Goal: Task Accomplishment & Management: Use online tool/utility

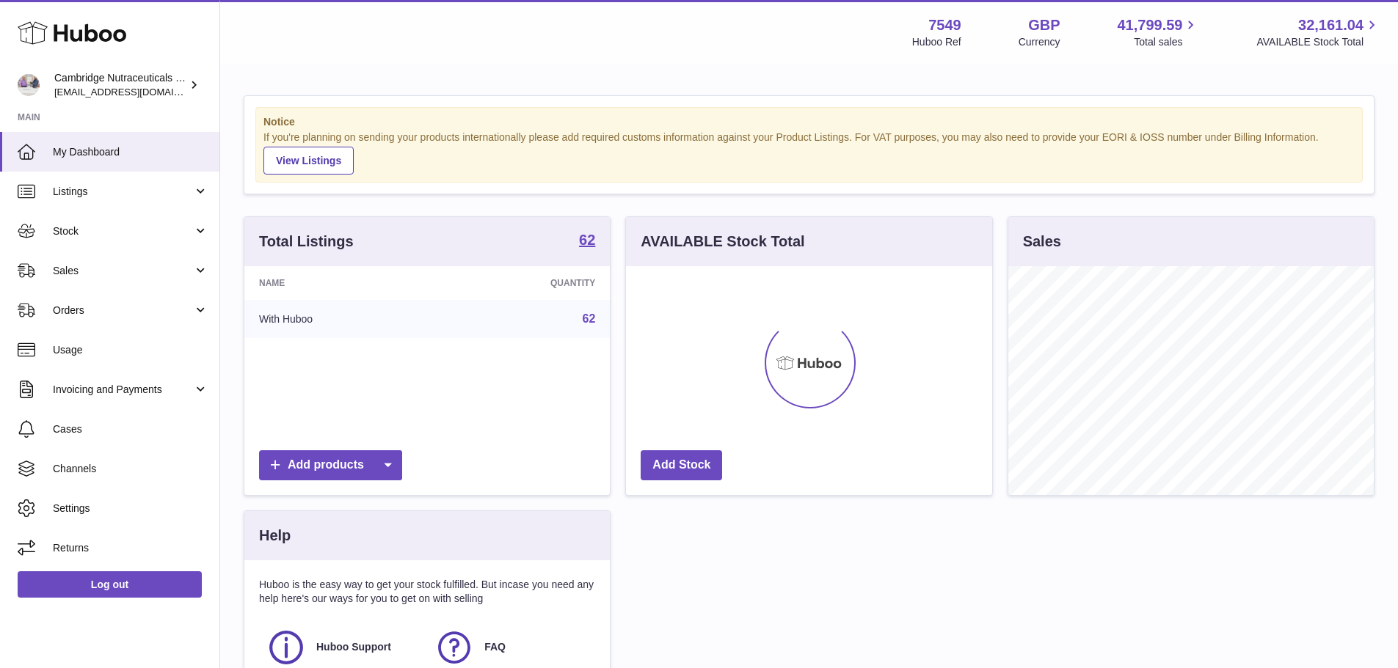
scroll to position [229, 366]
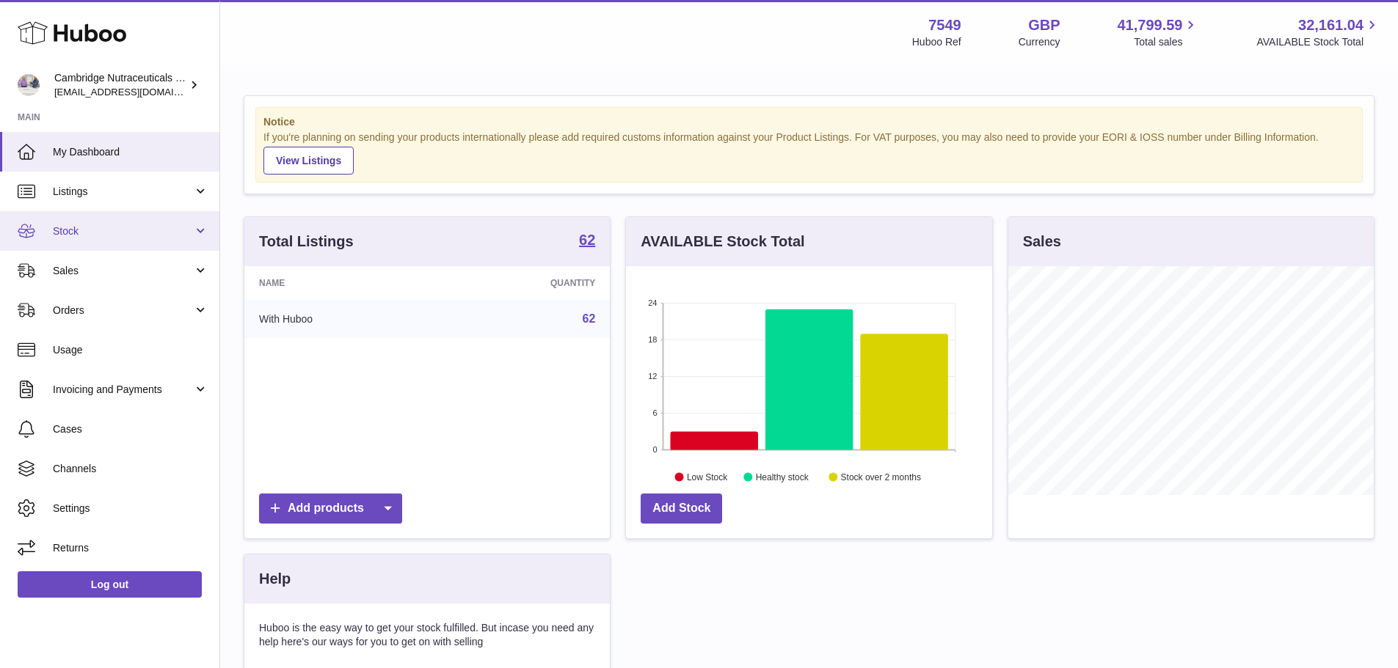
click at [119, 237] on span "Stock" at bounding box center [123, 231] width 140 height 14
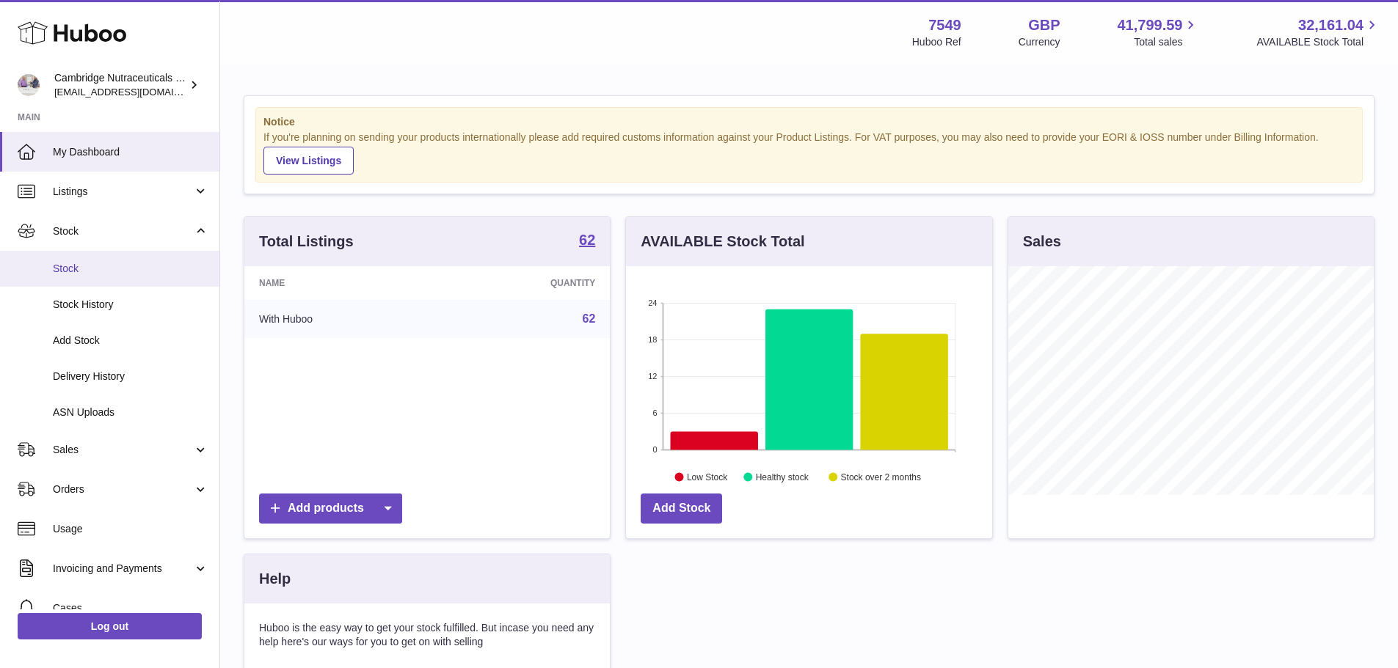
click at [123, 259] on link "Stock" at bounding box center [109, 269] width 219 height 36
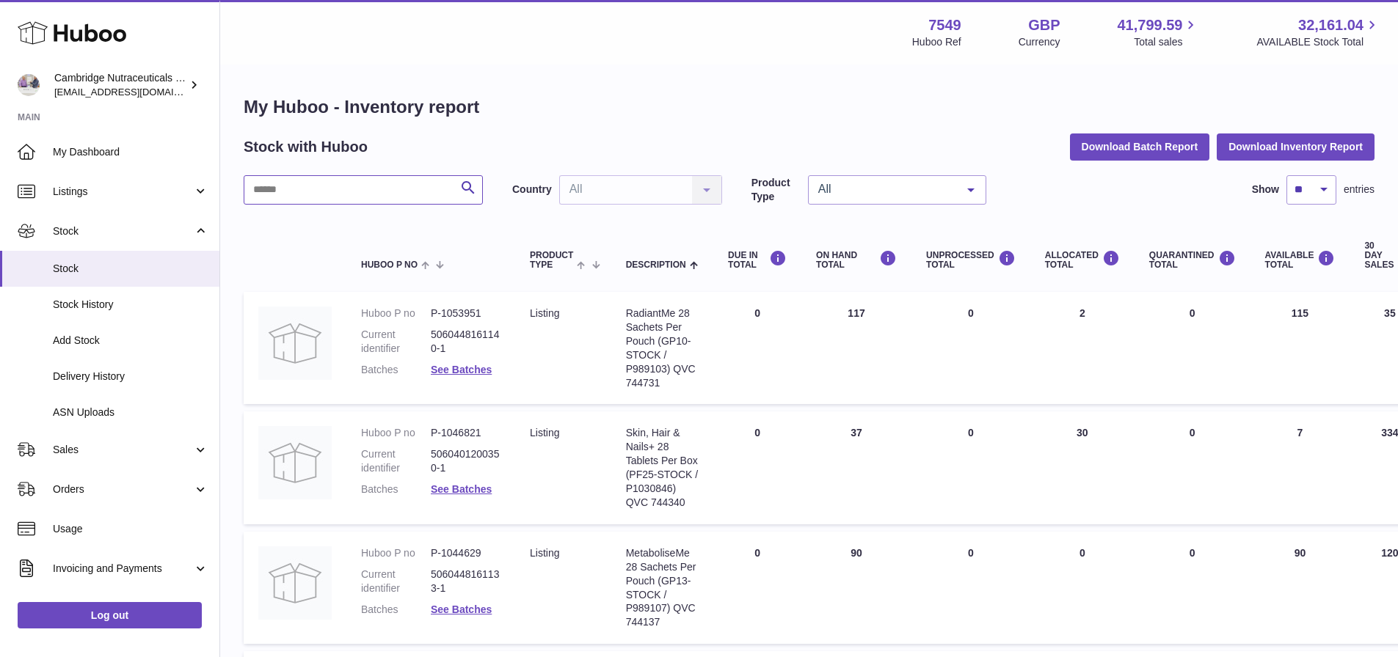
click at [354, 195] on input "text" at bounding box center [363, 189] width 239 height 29
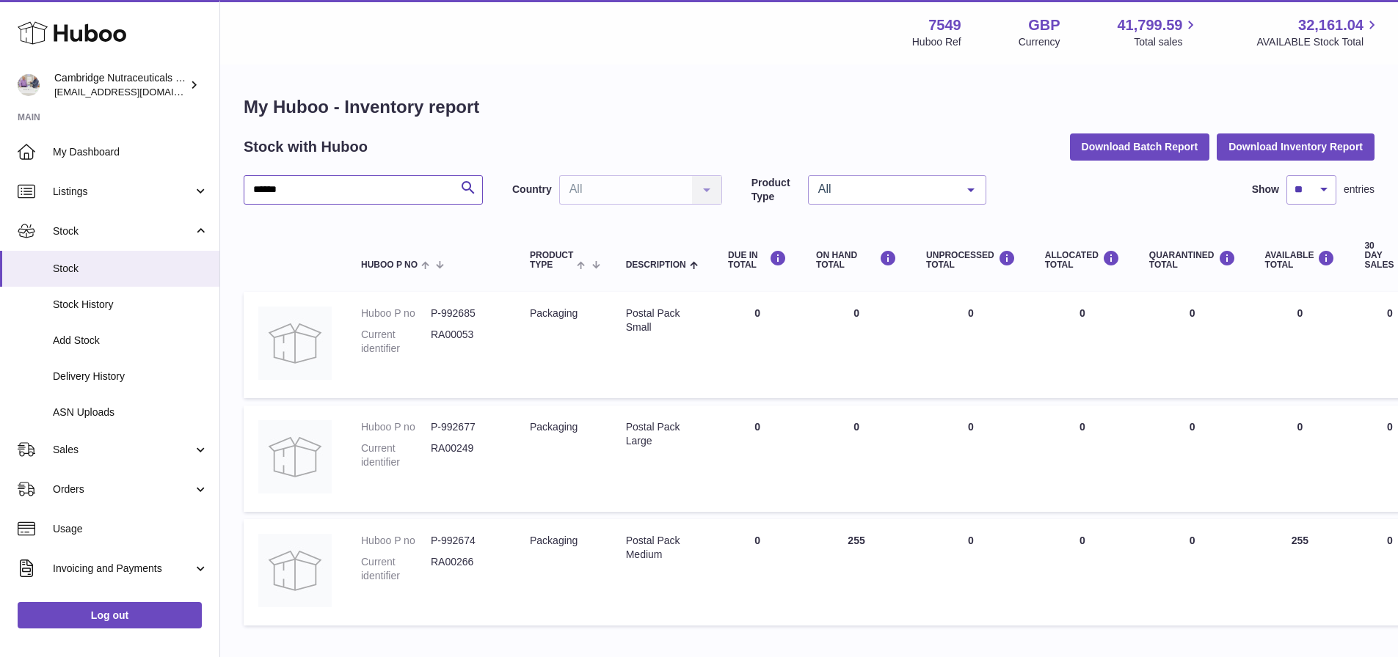
scroll to position [73, 0]
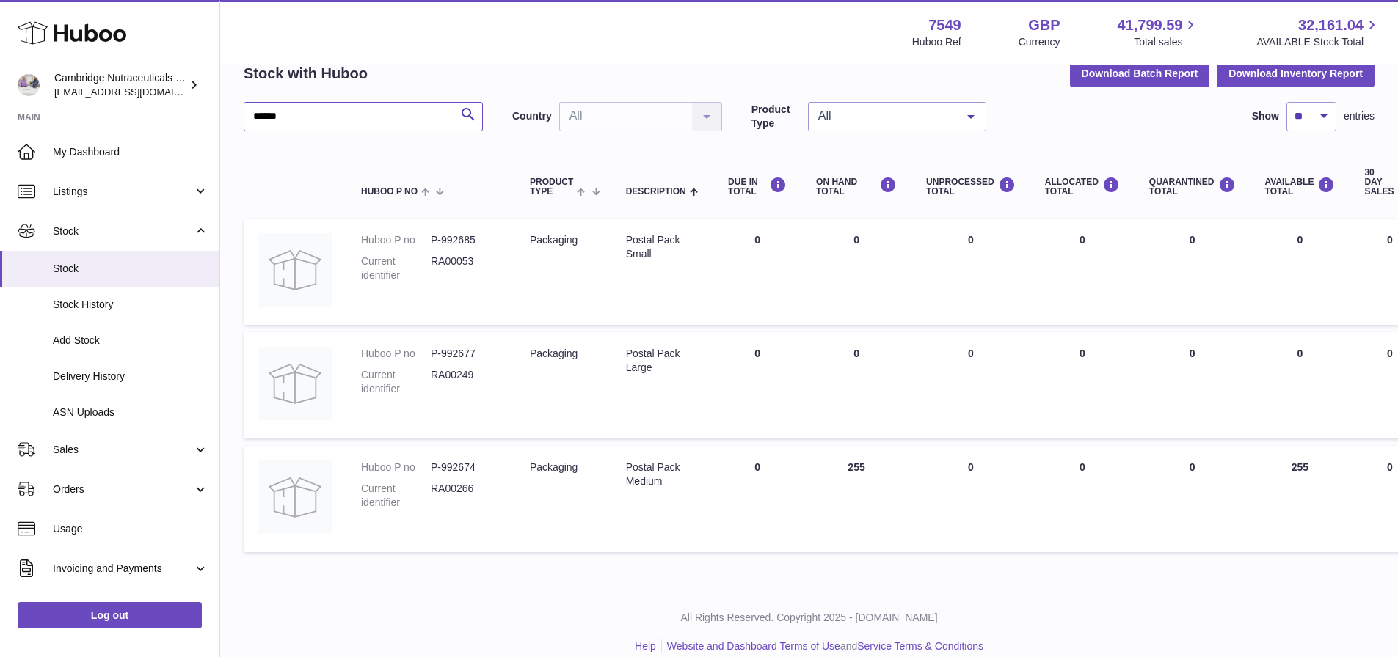
type input "******"
click at [465, 243] on dd "P-992685" at bounding box center [466, 240] width 70 height 14
click at [465, 242] on dd "P-992685" at bounding box center [466, 240] width 70 height 14
copy dd "992685"
click at [464, 463] on dd "P-992674" at bounding box center [466, 468] width 70 height 14
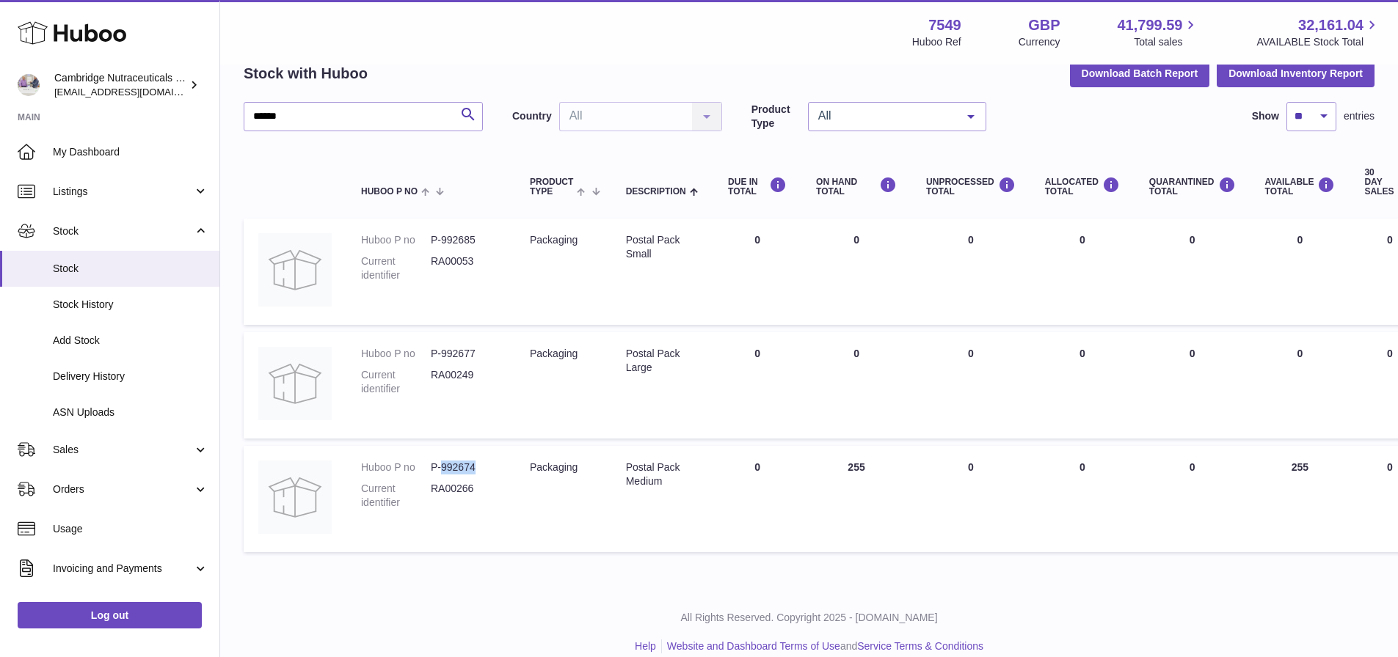
click at [464, 463] on dd "P-992674" at bounding box center [466, 468] width 70 height 14
copy dd "992674"
